Goal: Task Accomplishment & Management: Use online tool/utility

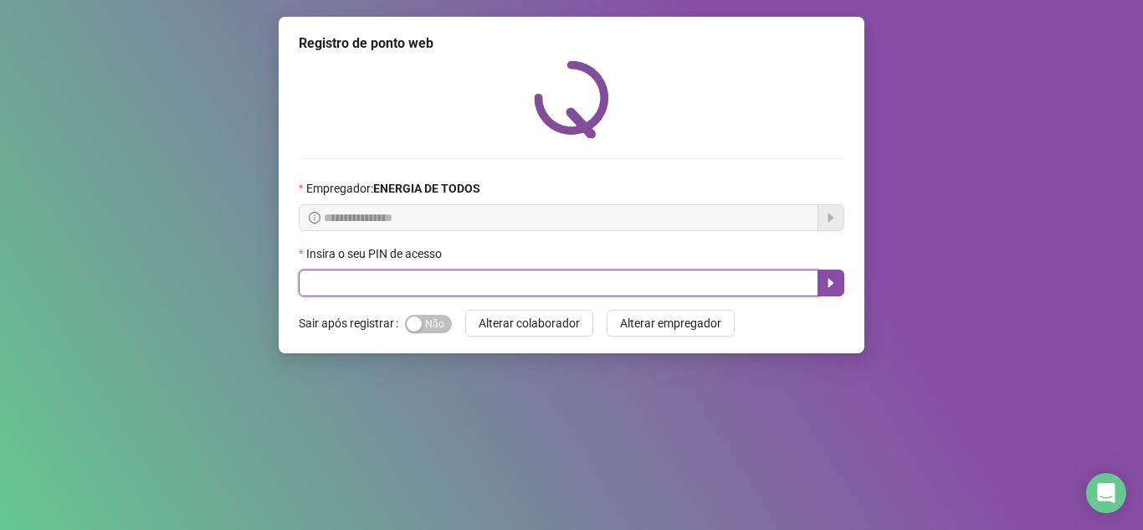
click at [473, 280] on input "text" at bounding box center [559, 283] width 520 height 27
click at [599, 291] on input "text" at bounding box center [559, 283] width 520 height 27
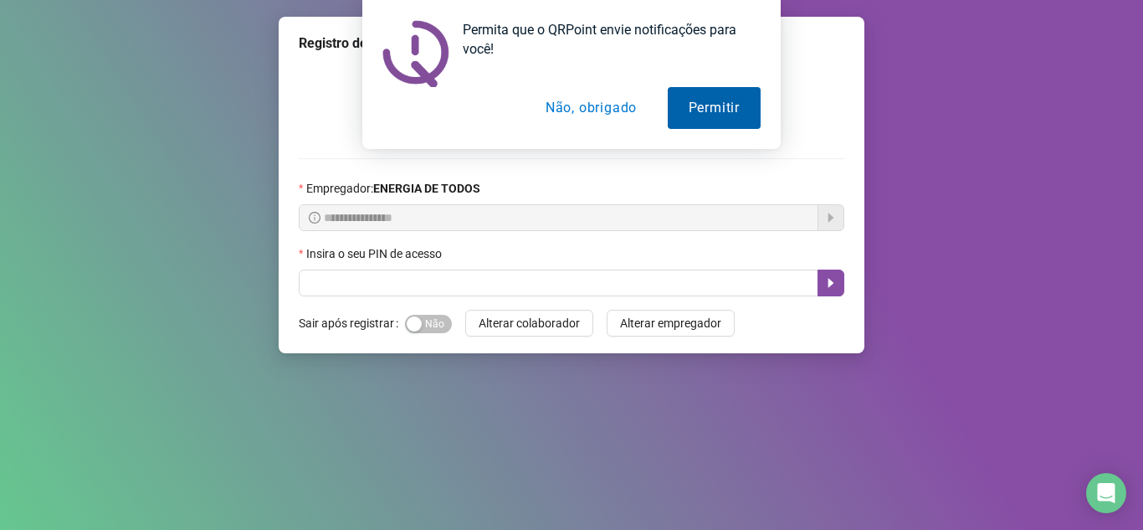
click at [698, 102] on button "Permitir" at bounding box center [714, 108] width 93 height 42
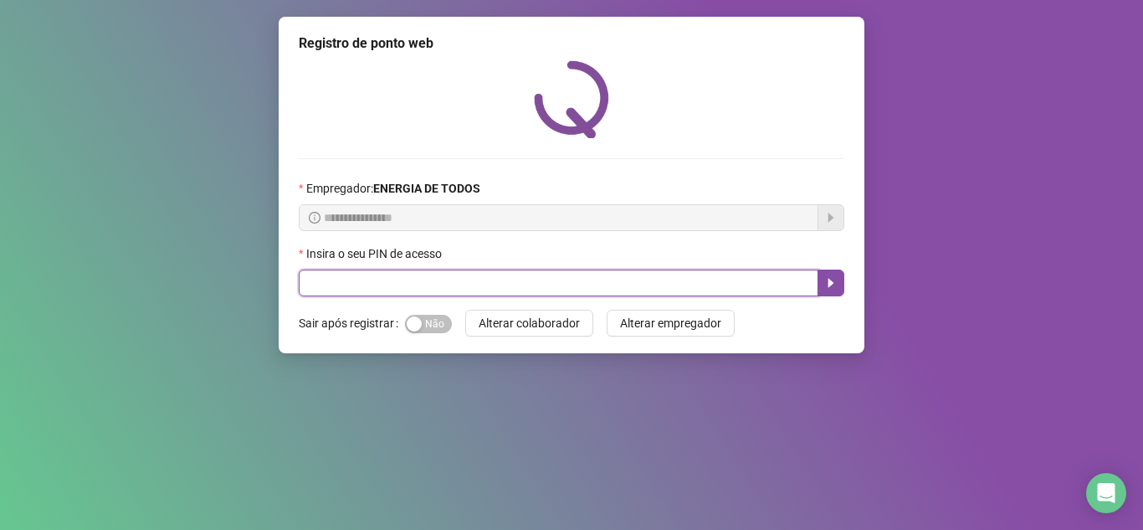
click at [516, 280] on input "text" at bounding box center [559, 283] width 520 height 27
click at [516, 280] on input "*****" at bounding box center [559, 283] width 520 height 27
type input "*"
type input "*****"
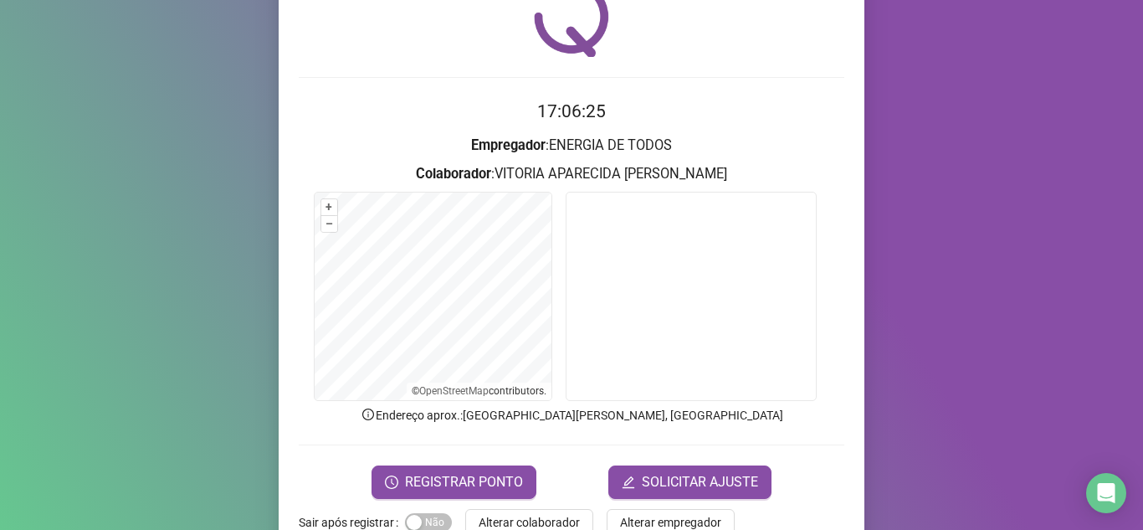
scroll to position [124, 0]
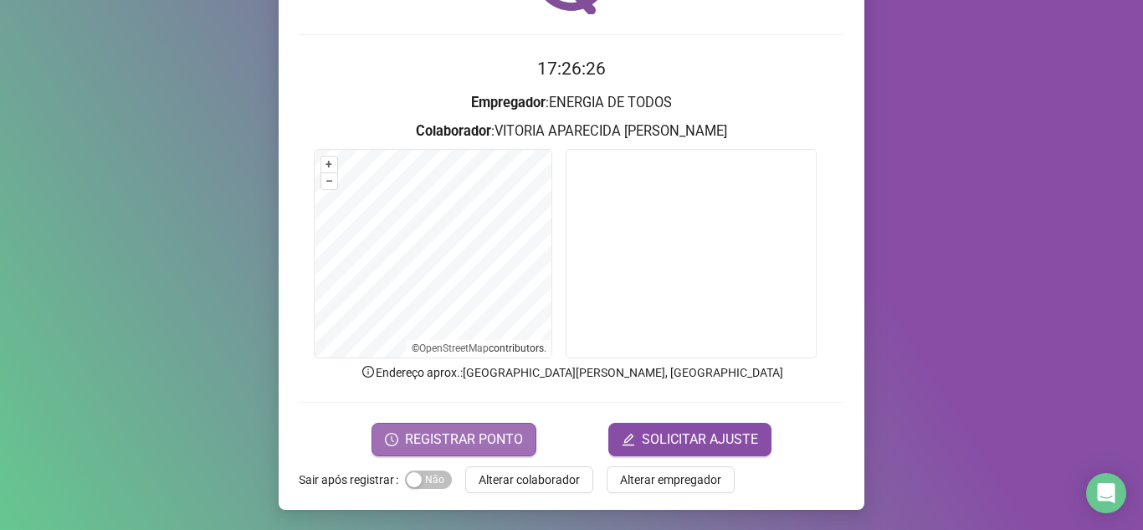
click at [475, 437] on span "REGISTRAR PONTO" at bounding box center [464, 439] width 118 height 20
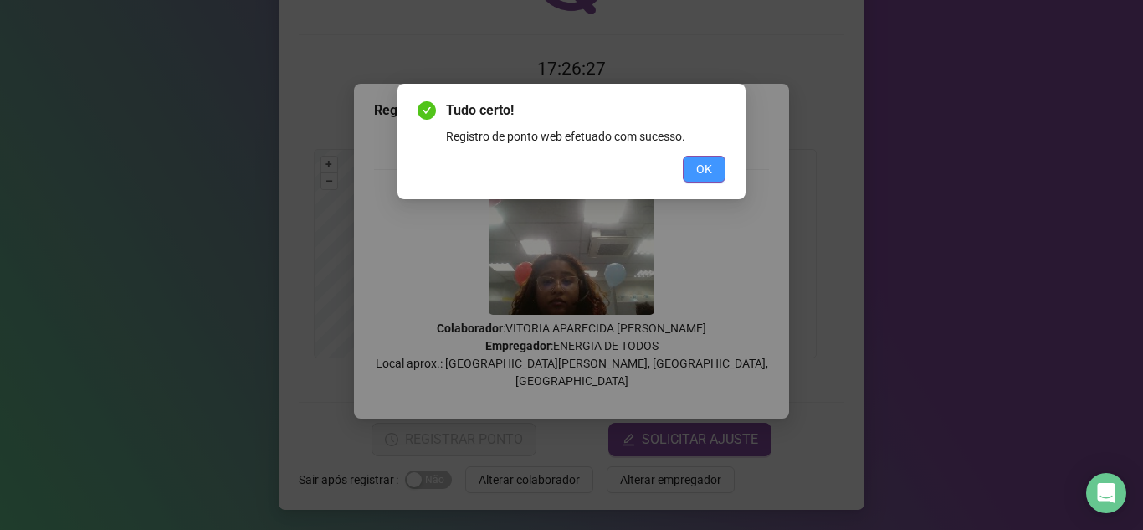
click at [699, 166] on span "OK" at bounding box center [704, 169] width 16 height 18
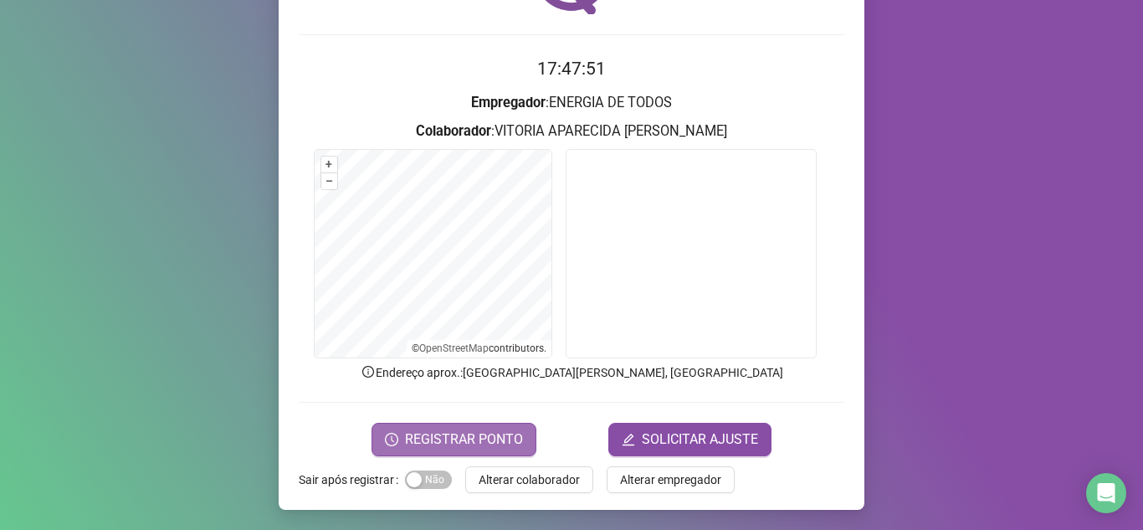
click at [478, 440] on span "REGISTRAR PONTO" at bounding box center [464, 439] width 118 height 20
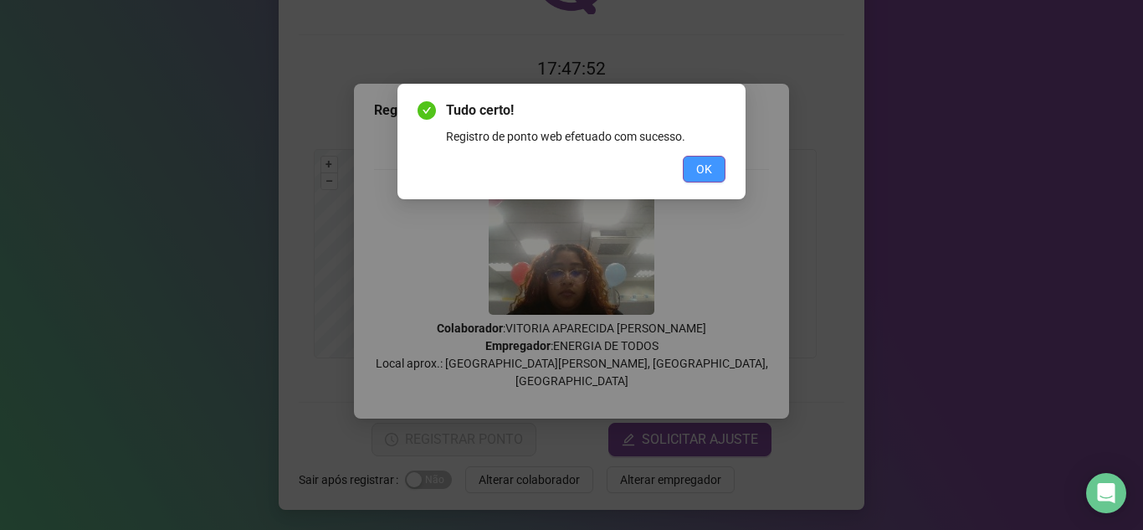
click at [693, 175] on button "OK" at bounding box center [704, 169] width 43 height 27
